Goal: Information Seeking & Learning: Learn about a topic

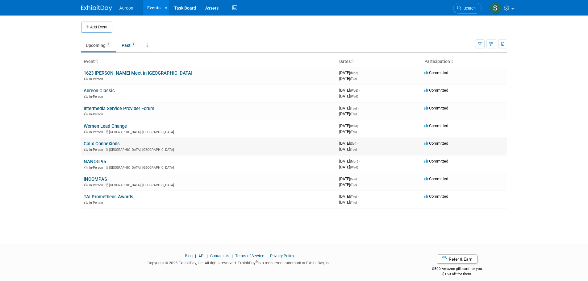
click at [107, 143] on link "Calix ConneXions" at bounding box center [102, 144] width 36 height 6
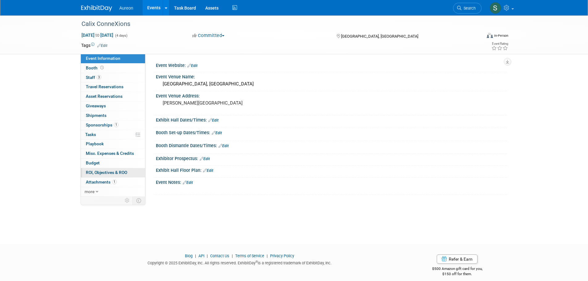
click at [102, 175] on link "0 ROI, Objectives & ROO 0" at bounding box center [113, 172] width 64 height 9
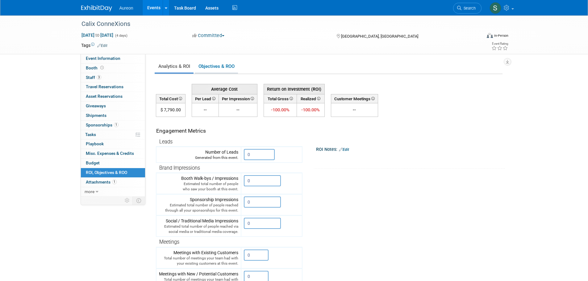
click at [204, 62] on link "Objectives & ROO 0" at bounding box center [216, 66] width 43 height 12
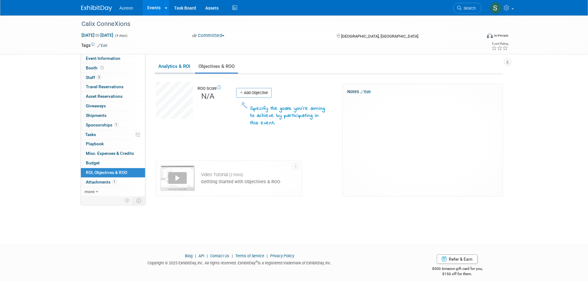
click at [165, 68] on link "Analytics & ROI" at bounding box center [174, 66] width 39 height 12
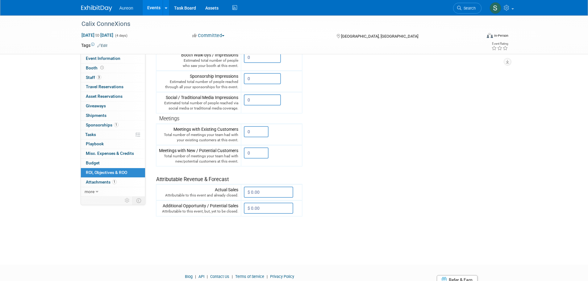
scroll to position [93, 0]
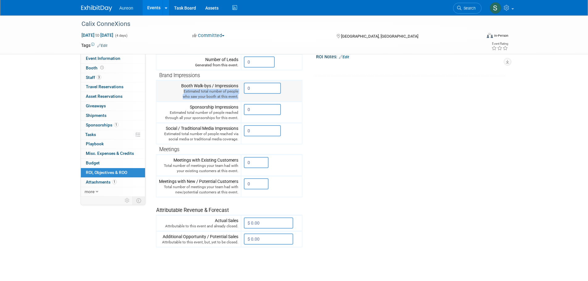
drag, startPoint x: 238, startPoint y: 97, endPoint x: 180, endPoint y: 92, distance: 59.1
click at [180, 93] on div "Estimated total number of people who saw your booth at this event." at bounding box center [198, 94] width 79 height 10
copy div "Estimated total number of people who saw your booth at this event."
click at [240, 118] on td "Sponsorship Impressions Estimated total number of people reached through all yo…" at bounding box center [198, 112] width 85 height 21
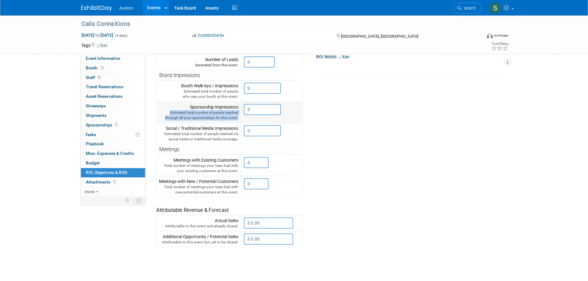
drag, startPoint x: 240, startPoint y: 118, endPoint x: 170, endPoint y: 115, distance: 69.8
click at [170, 115] on td "Sponsorship Impressions Estimated total number of people reached through all yo…" at bounding box center [198, 112] width 85 height 21
copy div "Estimated total number of people reached through all your sponsorships for this…"
click at [385, 152] on tr "Engagement Metrics Leads Generated from this event. 0 X Brand Impressions 0" at bounding box center [329, 135] width 346 height 223
drag, startPoint x: 239, startPoint y: 127, endPoint x: 163, endPoint y: 129, distance: 76.2
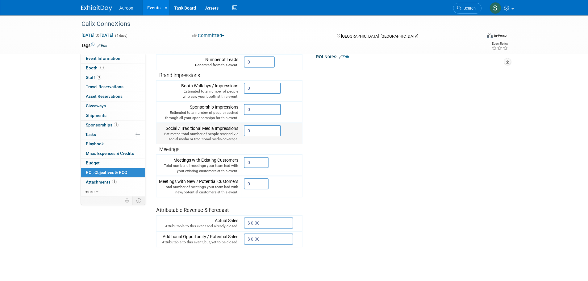
click at [163, 129] on td "Social / Traditional Media Impressions Estimated total number of people reached…" at bounding box center [198, 133] width 85 height 21
copy div "Social / Traditional Media Impressions"
click at [195, 139] on div "Estimated total number of people reached via social media or traditional media …" at bounding box center [198, 136] width 79 height 10
drag, startPoint x: 238, startPoint y: 139, endPoint x: 157, endPoint y: 135, distance: 80.9
click at [159, 135] on div "Estimated total number of people reached via social media or traditional media …" at bounding box center [198, 136] width 79 height 10
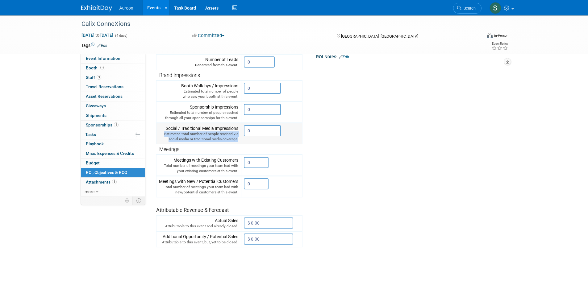
copy div "Estimated total number of people reached via social media or traditional media …"
drag, startPoint x: 239, startPoint y: 159, endPoint x: 173, endPoint y: 160, distance: 65.7
click at [173, 160] on td "Meetings with Existing Customers Total number of meetings your team had with yo…" at bounding box center [198, 165] width 85 height 21
copy div "Meetings with Existing Customers"
click at [186, 169] on div "Total number of meetings your team had with your existing customers at this eve…" at bounding box center [198, 168] width 79 height 10
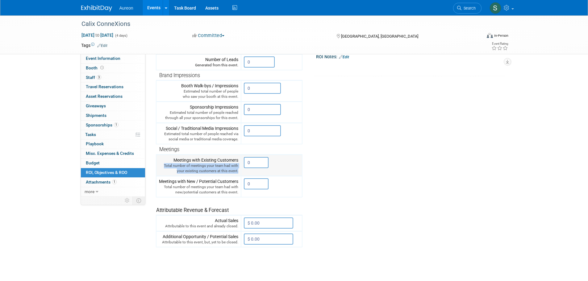
drag, startPoint x: 240, startPoint y: 172, endPoint x: 164, endPoint y: 167, distance: 76.1
click at [164, 167] on td "Meetings with Existing Customers Total number of meetings your team had with yo…" at bounding box center [198, 165] width 85 height 21
copy div "Total number of meetings your team had with your existing customers at this eve…"
drag, startPoint x: 238, startPoint y: 181, endPoint x: 158, endPoint y: 177, distance: 80.3
click at [158, 177] on td "Meetings with New / Potential Customers Total number of meetings your team had …" at bounding box center [198, 186] width 85 height 21
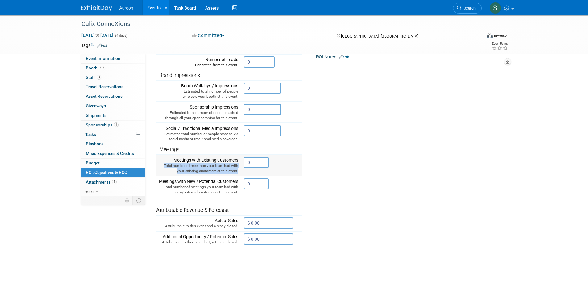
copy div "Meetings with New / Potential Customers"
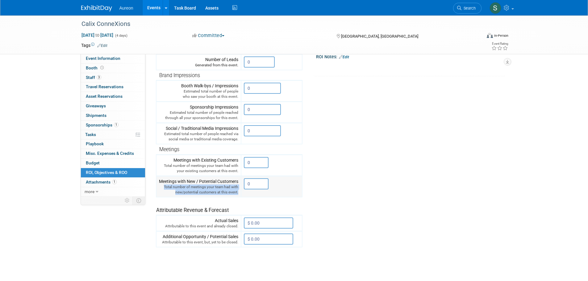
drag, startPoint x: 238, startPoint y: 193, endPoint x: 160, endPoint y: 185, distance: 78.1
click at [160, 185] on div "Total number of meetings your team had with new/potential customers at this eve…" at bounding box center [198, 189] width 79 height 10
copy div "Total number of meetings your team had with new/potential customers at this eve…"
click at [323, 229] on tr "Engagement Metrics Leads Generated from this event. 0 X Brand Impressions 0" at bounding box center [329, 135] width 346 height 223
drag, startPoint x: 239, startPoint y: 237, endPoint x: 152, endPoint y: 238, distance: 86.4
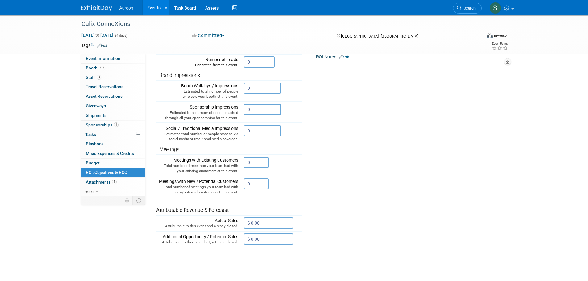
click at [153, 238] on div "Event Information Event Info Booth Booth 3 Staff 3 Staff 0 Travel Reservations …" at bounding box center [294, 97] width 435 height 349
click at [182, 243] on div "Attributable to this event, but, yet to be closed." at bounding box center [198, 242] width 79 height 5
drag, startPoint x: 238, startPoint y: 236, endPoint x: 158, endPoint y: 237, distance: 80.5
click at [158, 237] on td "Additional Opportunity / Potential Sales Attributable to this event, but, yet t…" at bounding box center [198, 239] width 85 height 16
copy div "Additional Opportunity / Potential Sales"
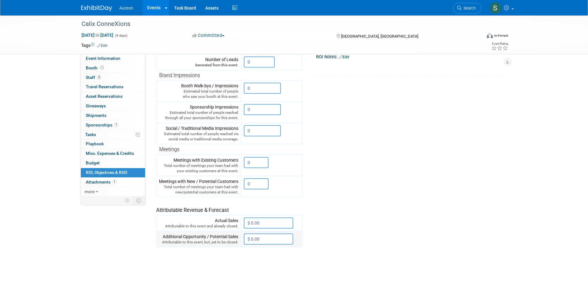
click at [240, 242] on td "Additional Opportunity / Potential Sales Attributable to this event, but, yet t…" at bounding box center [198, 239] width 85 height 16
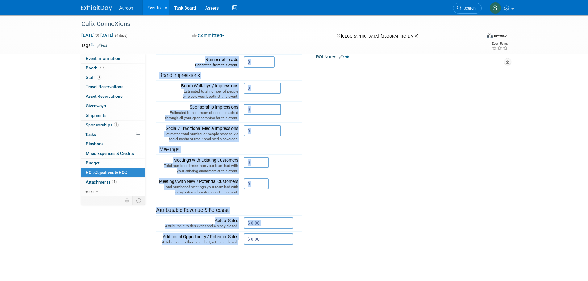
drag, startPoint x: 238, startPoint y: 242, endPoint x: 141, endPoint y: 241, distance: 97.5
click at [144, 242] on div "Event Information Event Info Booth Booth 3 Staff 3 Staff 0 Travel Reservations …" at bounding box center [294, 97] width 435 height 349
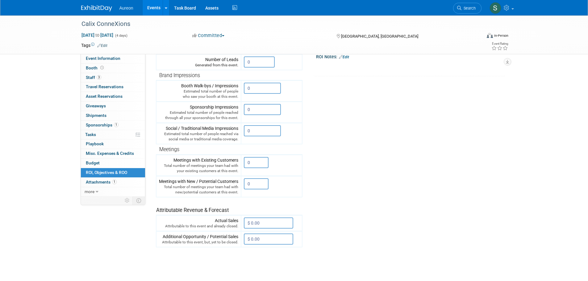
click at [171, 251] on div "Average Cost Return on Investment (ROI) -- -- %" at bounding box center [329, 130] width 346 height 284
drag, startPoint x: 238, startPoint y: 242, endPoint x: 162, endPoint y: 244, distance: 75.6
click at [162, 244] on td "Additional Opportunity / Potential Sales Attributable to this event, but, yet t…" at bounding box center [198, 239] width 85 height 16
copy div "Attributable to this event, but, yet to be closed."
click at [145, 219] on div "Event Information Event Info Booth Booth 3 Staff 3 Staff 0 Travel Reservations …" at bounding box center [294, 97] width 435 height 349
